Goal: Task Accomplishment & Management: Manage account settings

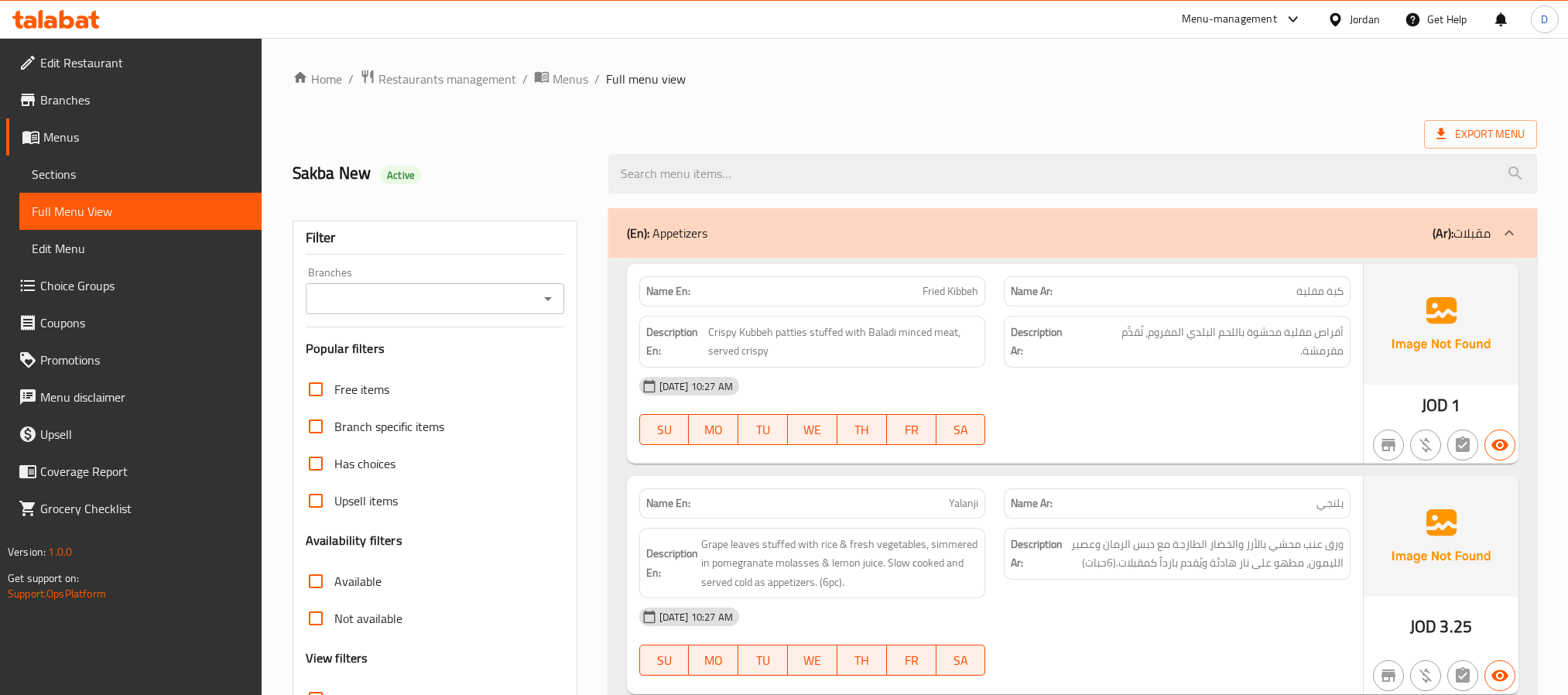
scroll to position [6575, 0]
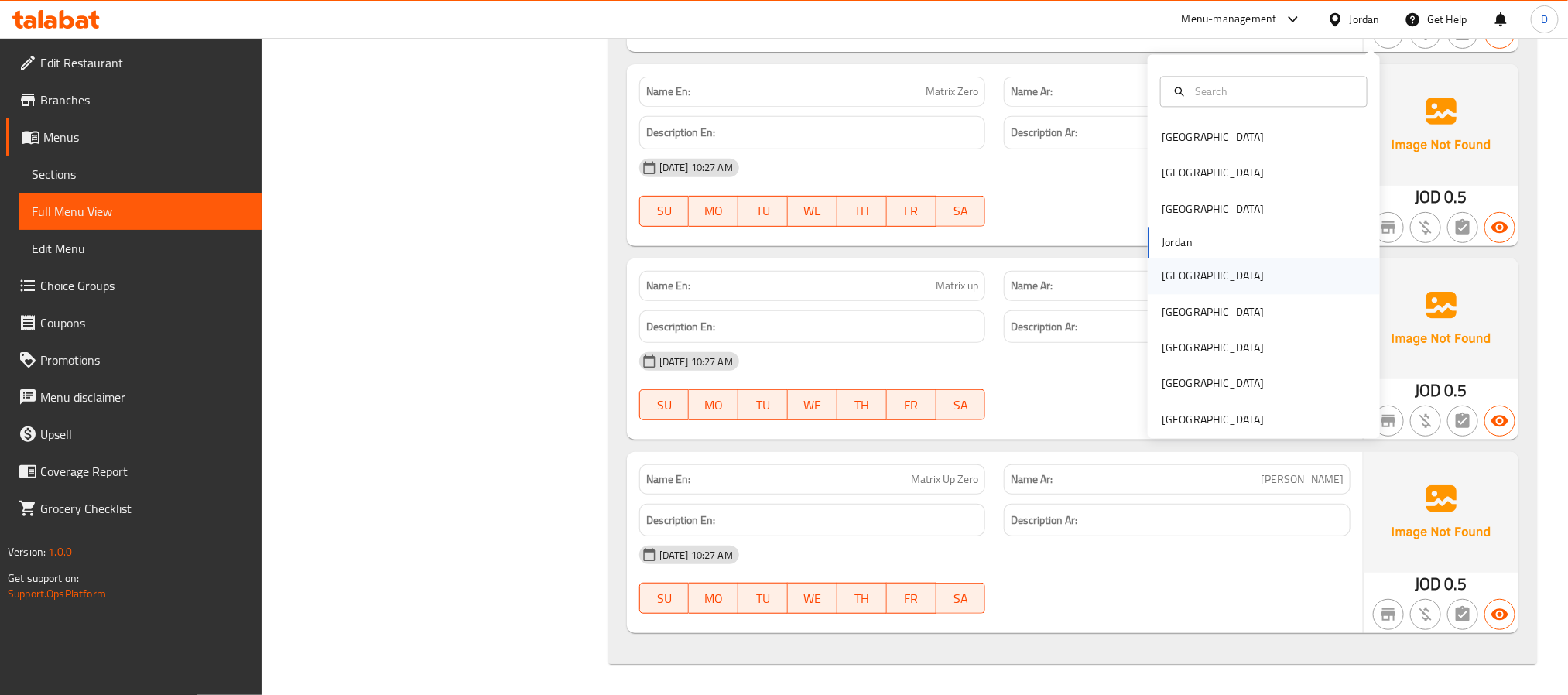
click at [1205, 261] on div "[GEOGRAPHIC_DATA]" at bounding box center [1263, 276] width 232 height 35
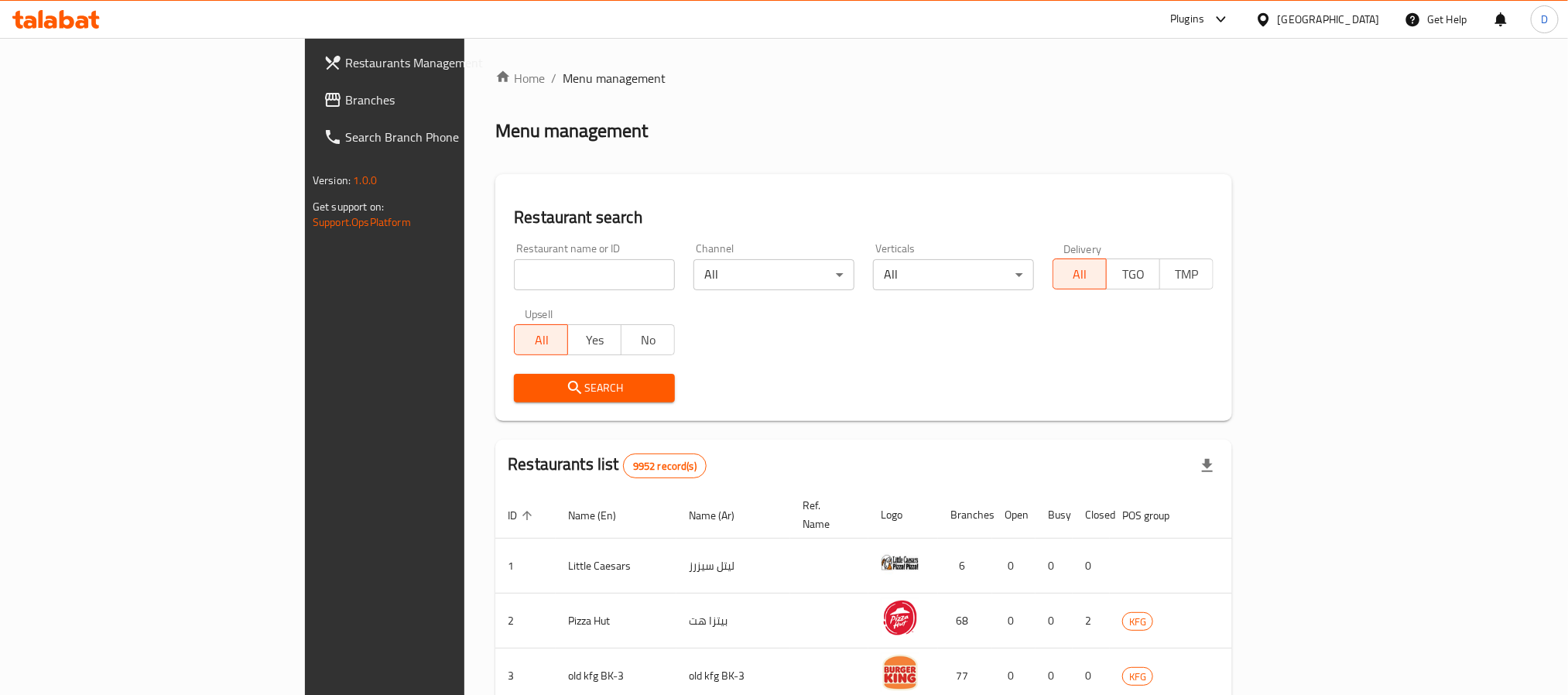
click at [1204, 28] on div "Plugins" at bounding box center [1187, 19] width 34 height 19
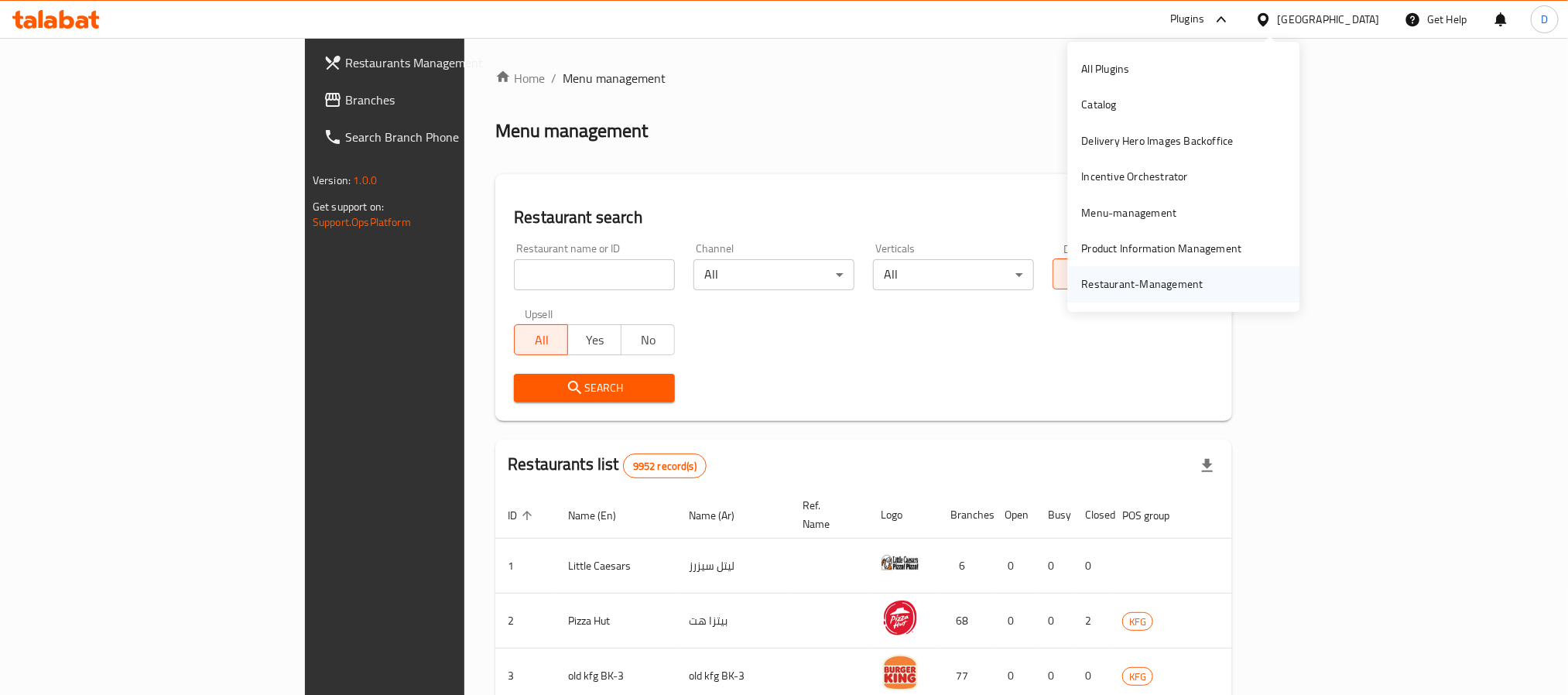
click at [1191, 286] on div "Restaurant-Management" at bounding box center [1143, 283] width 122 height 17
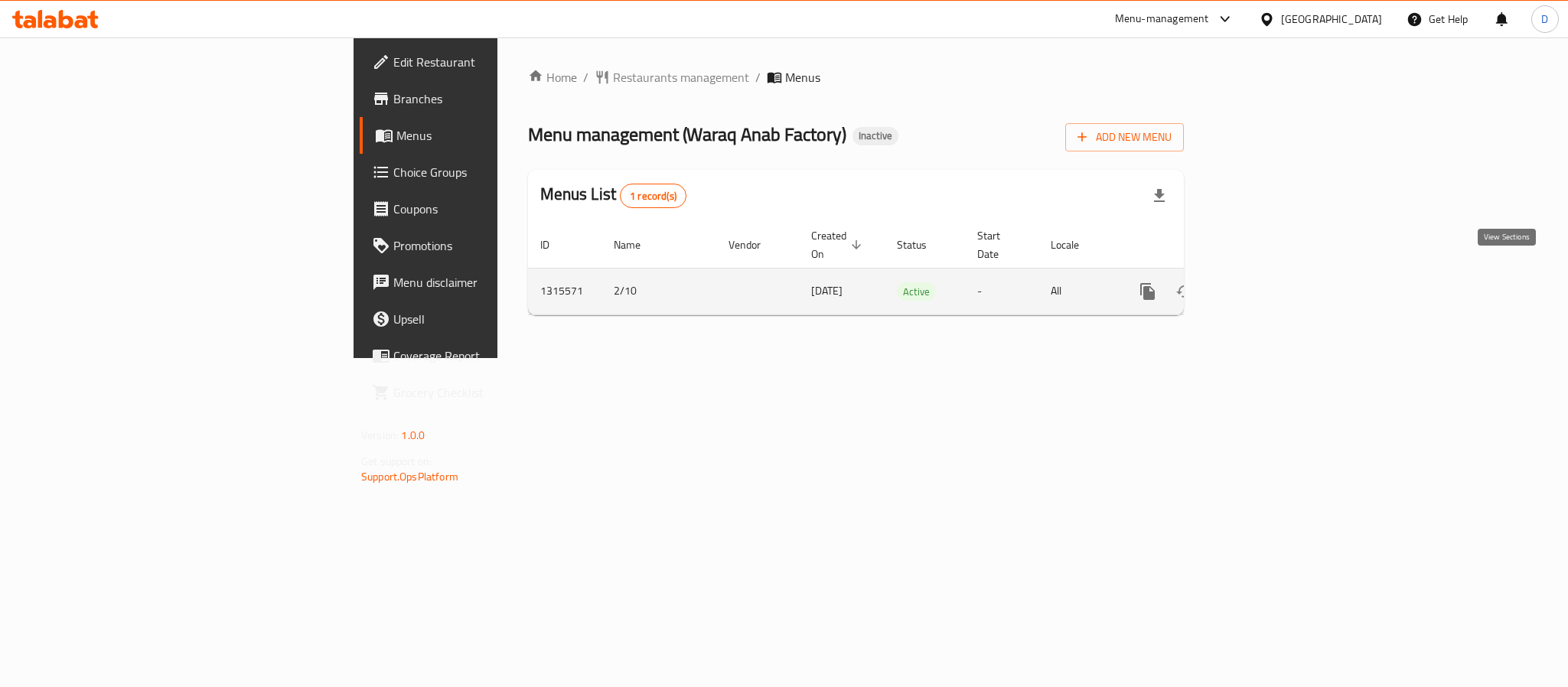
click at [1277, 275] on link "enhanced table" at bounding box center [1258, 291] width 37 height 37
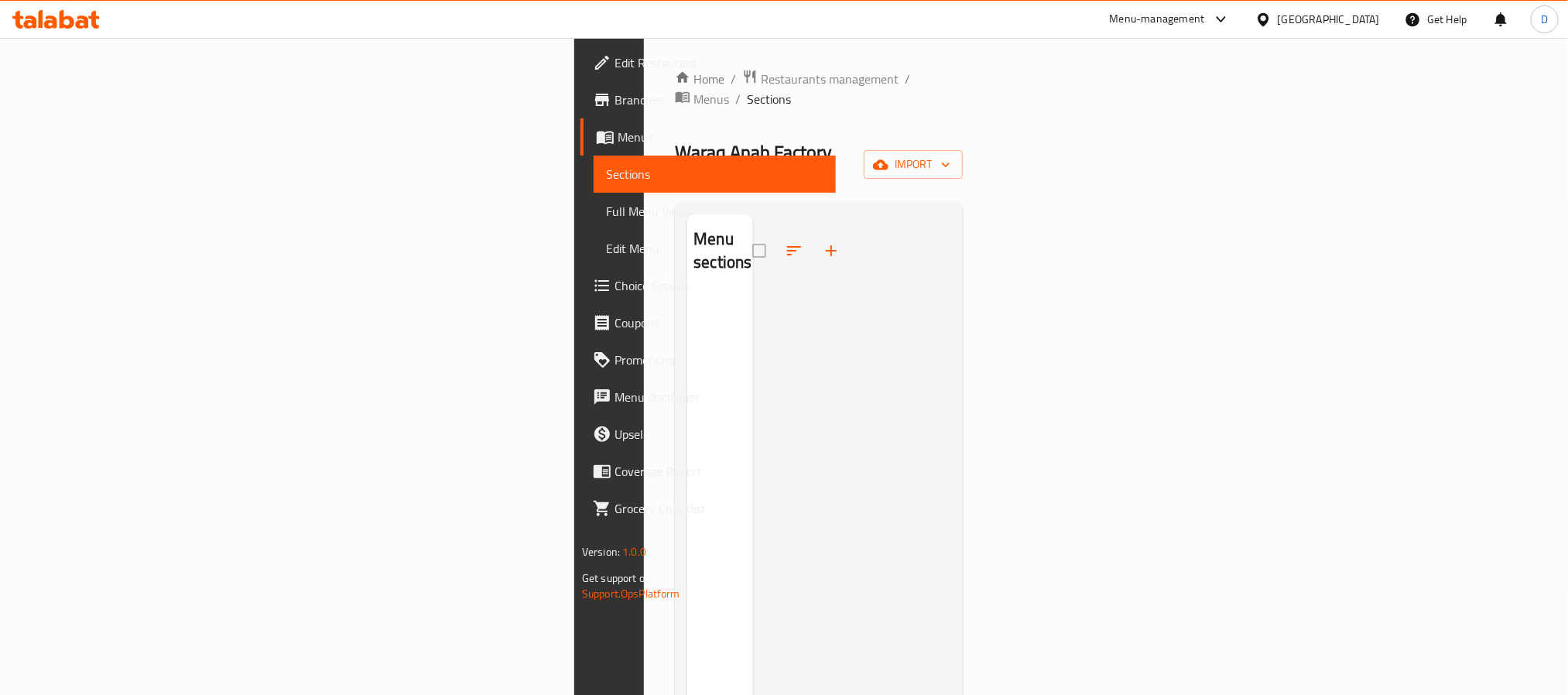
click at [1348, 21] on div "[GEOGRAPHIC_DATA]" at bounding box center [1329, 19] width 102 height 17
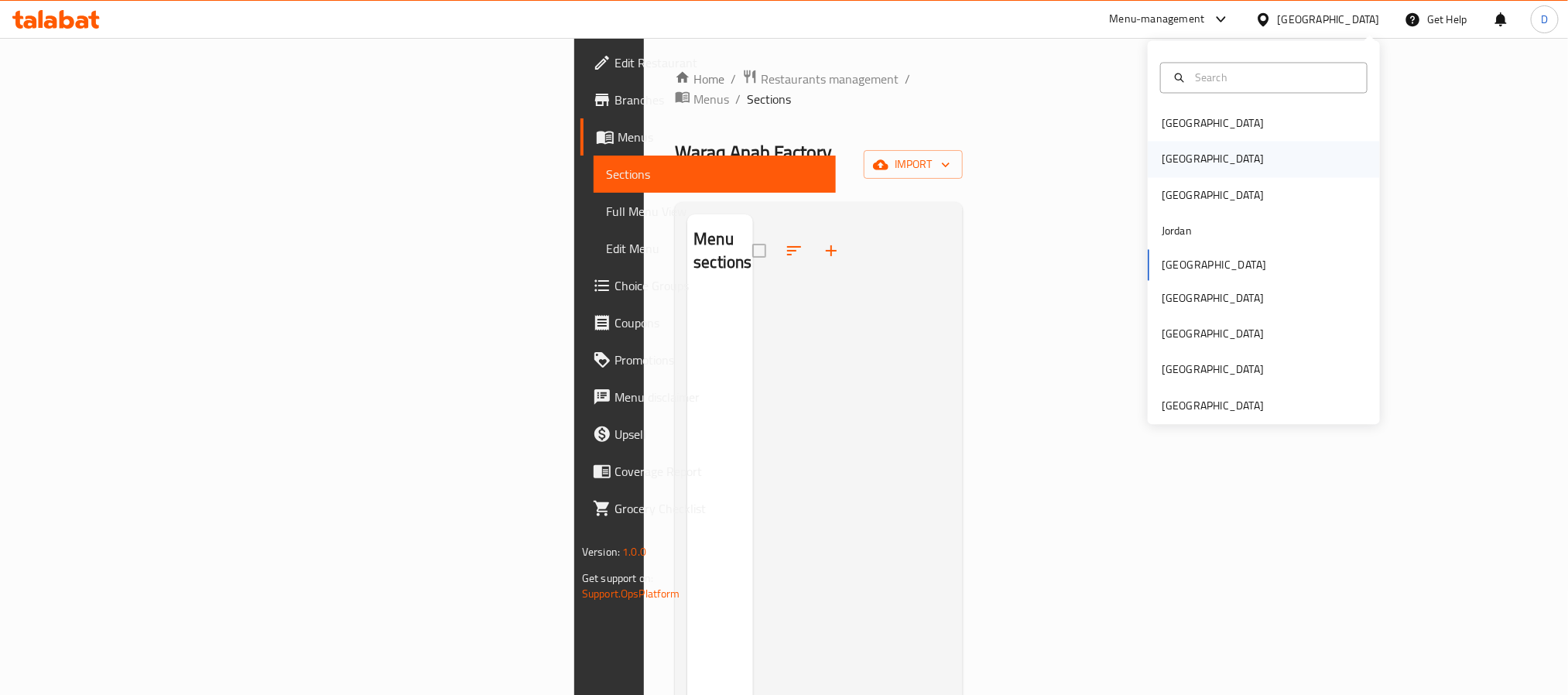
click at [1161, 155] on div "[GEOGRAPHIC_DATA]" at bounding box center [1213, 159] width 102 height 17
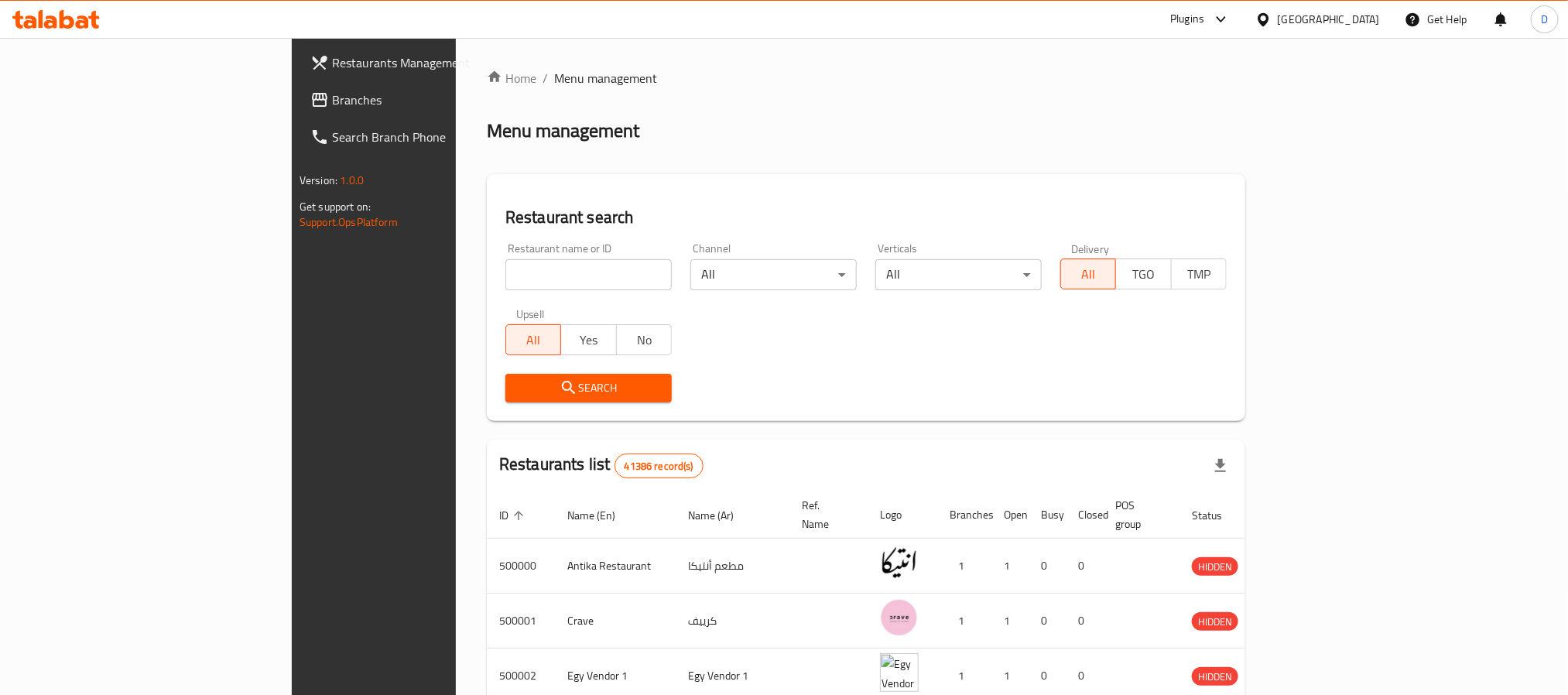
click at [1204, 23] on div "Plugins" at bounding box center [1187, 19] width 34 height 19
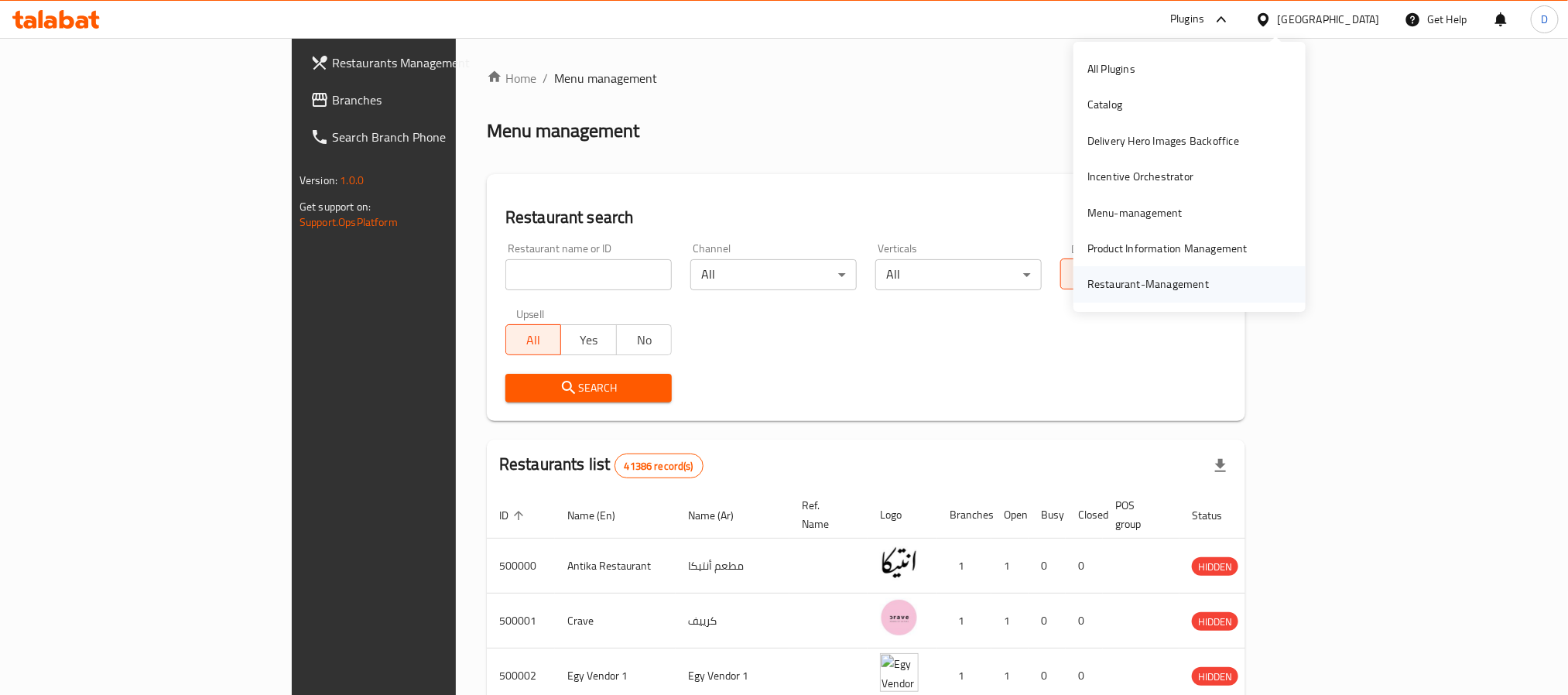
click at [1164, 288] on div "Restaurant-Management" at bounding box center [1148, 283] width 122 height 17
